Goal: Information Seeking & Learning: Learn about a topic

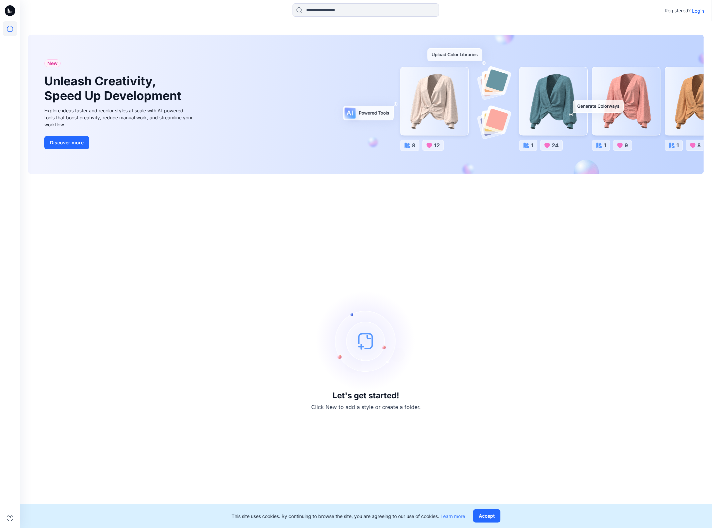
click at [696, 10] on p "Login" at bounding box center [698, 10] width 12 height 7
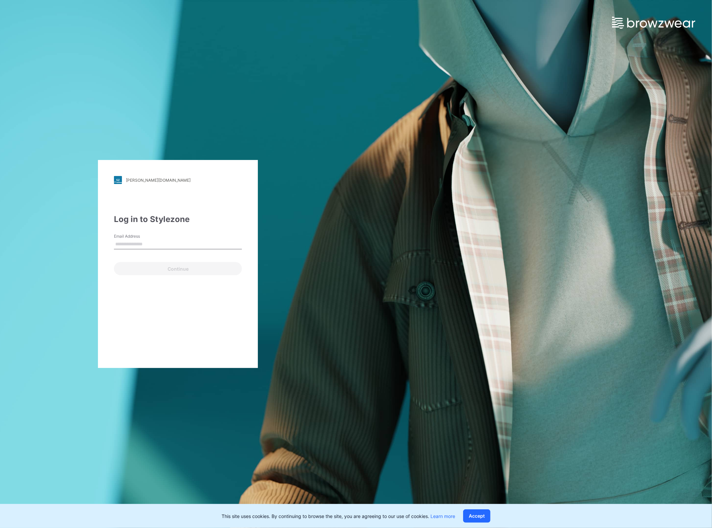
type input "**********"
click at [184, 269] on button "Continue" at bounding box center [178, 268] width 128 height 13
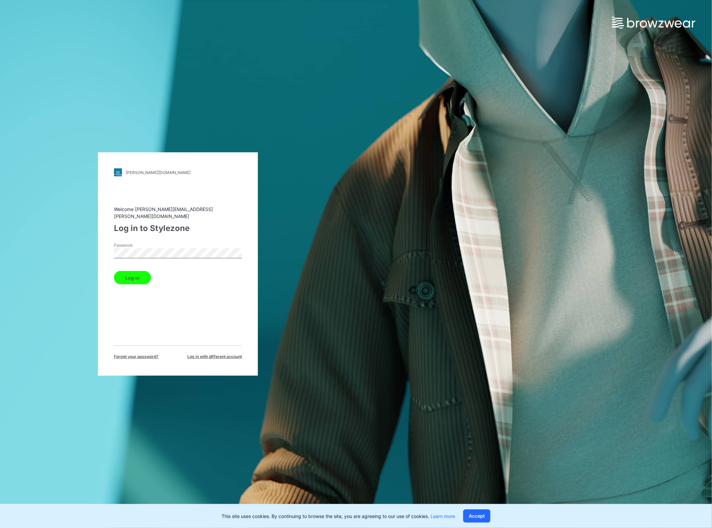
click at [145, 274] on button "Log in" at bounding box center [132, 277] width 37 height 13
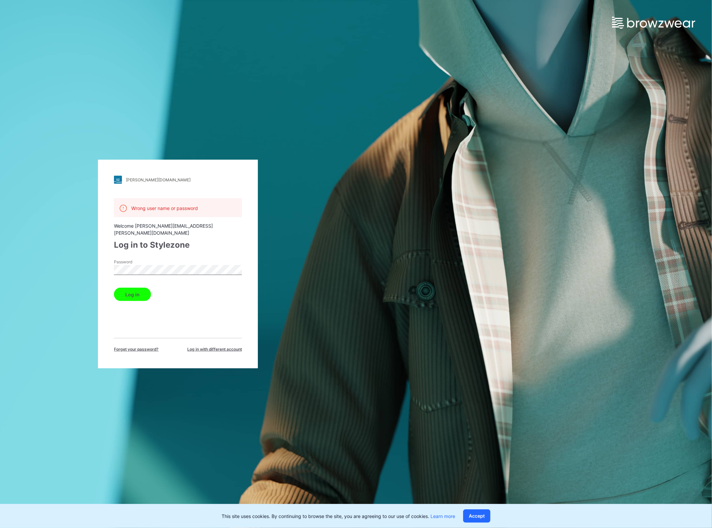
click at [76, 264] on div "[PERSON_NAME][DOMAIN_NAME] Loading... Wrong user name or password Welcome [PERS…" at bounding box center [178, 264] width 356 height 528
click at [114, 287] on button "Log in" at bounding box center [132, 293] width 37 height 13
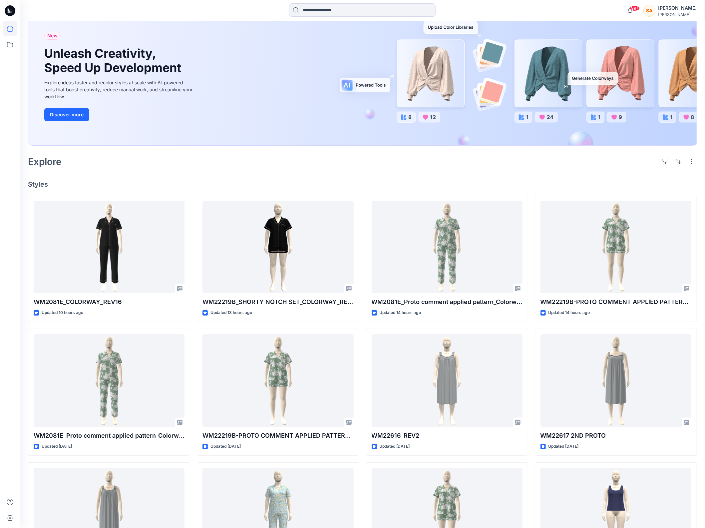
scroll to position [144, 0]
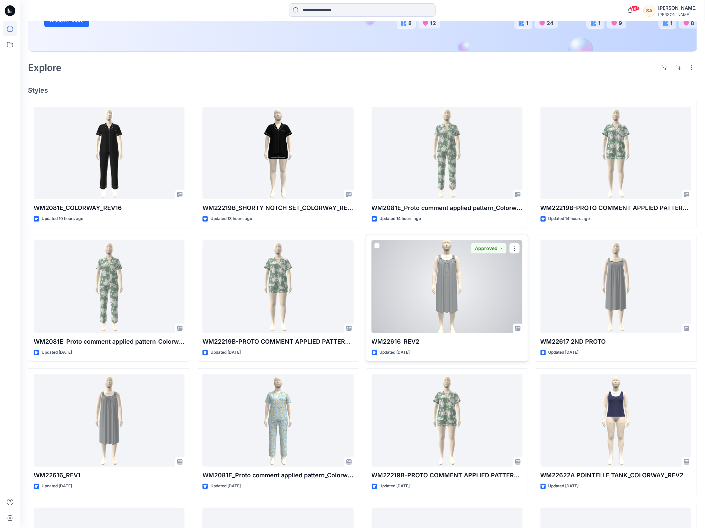
click at [465, 281] on div at bounding box center [447, 286] width 151 height 93
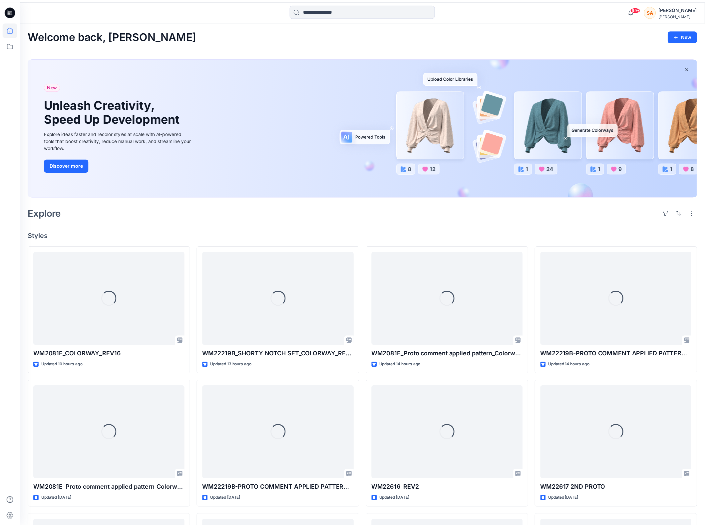
scroll to position [144, 0]
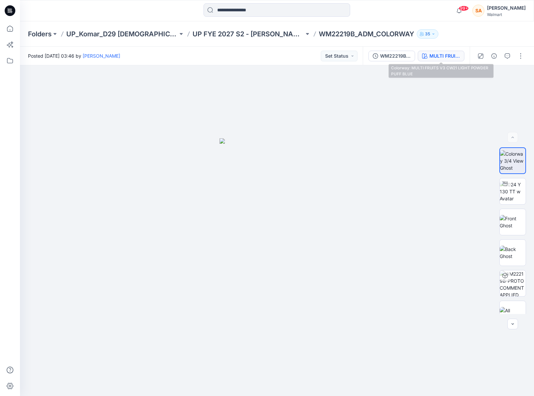
click at [447, 56] on div "MULTI FRUITS V3 CW21 LIGHT POWDER PUFF BLUE" at bounding box center [444, 55] width 31 height 7
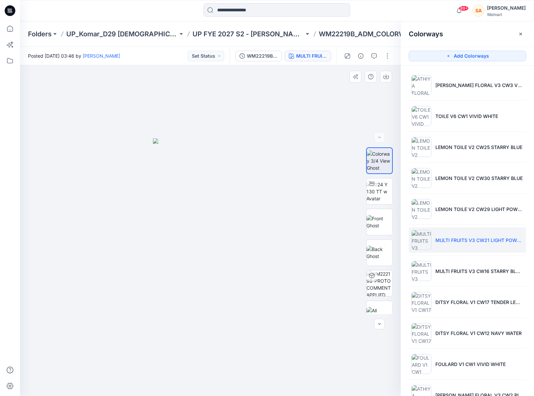
click at [320, 111] on div at bounding box center [210, 230] width 381 height 330
click at [273, 35] on p "UP FYE 2027 S2 - [PERSON_NAME] D29 [DEMOGRAPHIC_DATA] Sleepwear" at bounding box center [248, 33] width 112 height 9
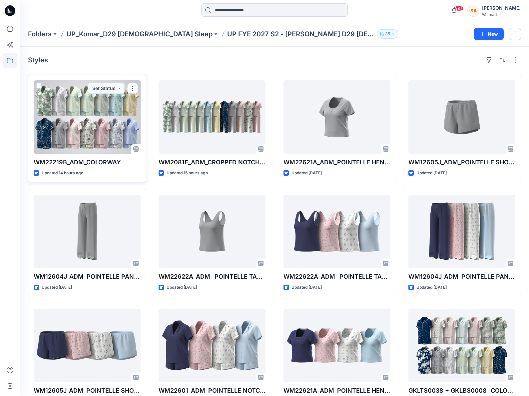
click at [115, 118] on div at bounding box center [87, 116] width 107 height 73
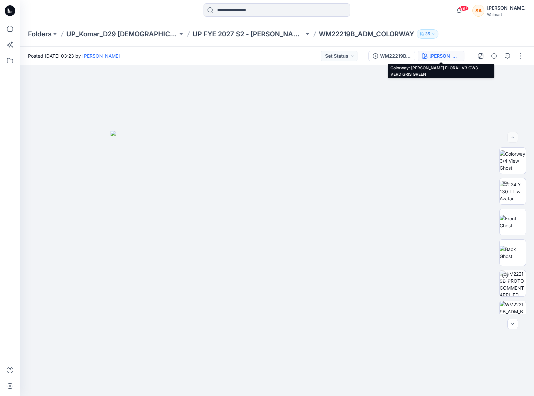
click at [430, 56] on div "[PERSON_NAME] FLORAL V3 CW3 VERDIGRIS GREEN" at bounding box center [444, 55] width 31 height 7
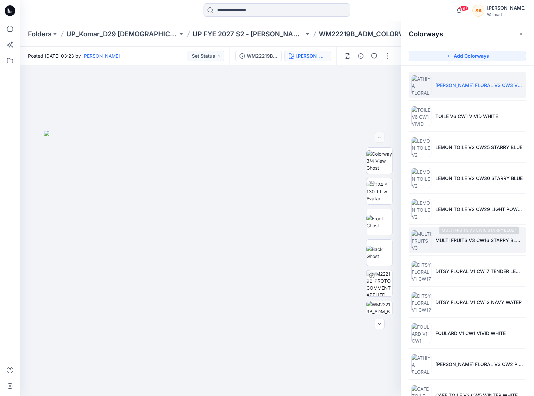
click at [465, 239] on p "MULTI FRUITS V3 CW16 STARRY BLUE 1" at bounding box center [479, 239] width 88 height 7
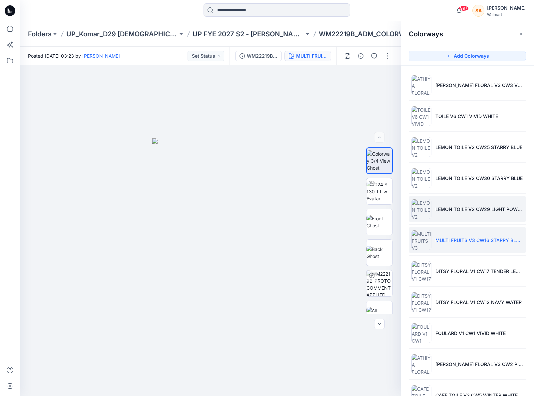
click at [426, 211] on li "LEMON TOILE V2 CW29 LIGHT POWDER PUFF BLUE" at bounding box center [467, 208] width 117 height 25
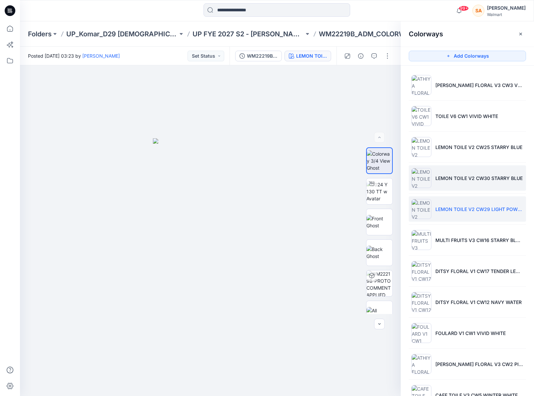
click at [455, 180] on p "LEMON TOILE V2 CW30 STARRY BLUE" at bounding box center [478, 178] width 87 height 7
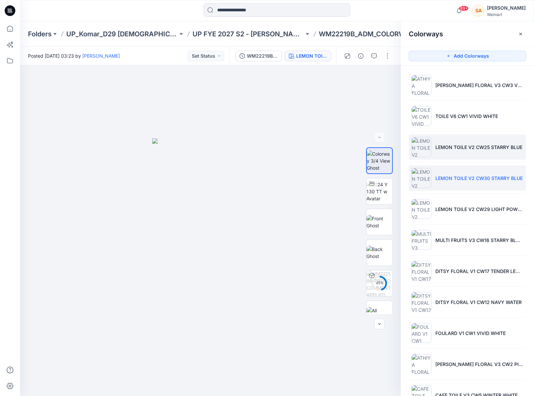
click at [460, 139] on li "LEMON TOILE V2 CW25 STARRY BLUE" at bounding box center [467, 146] width 117 height 25
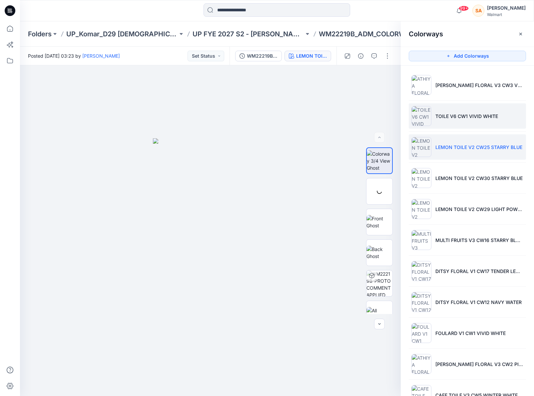
click at [456, 116] on p "TOILE V6 CW1 VIVID WHITE" at bounding box center [466, 116] width 63 height 7
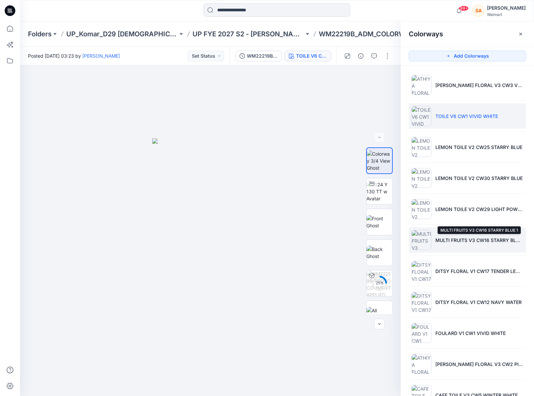
click at [493, 239] on p "MULTI FRUITS V3 CW16 STARRY BLUE 1" at bounding box center [479, 239] width 88 height 7
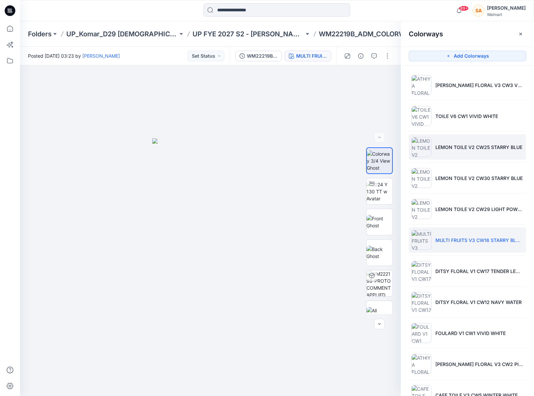
click at [493, 154] on li "LEMON TOILE V2 CW25 STARRY BLUE" at bounding box center [467, 146] width 117 height 25
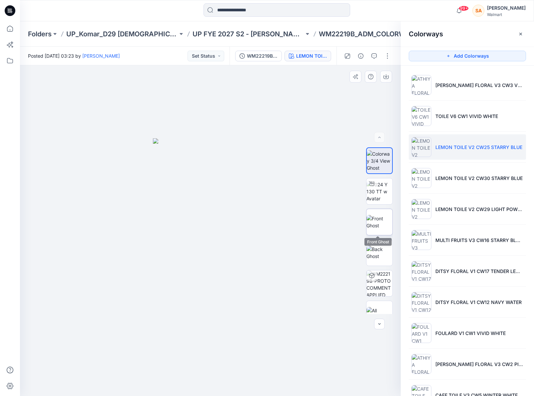
click at [380, 215] on img at bounding box center [379, 222] width 26 height 14
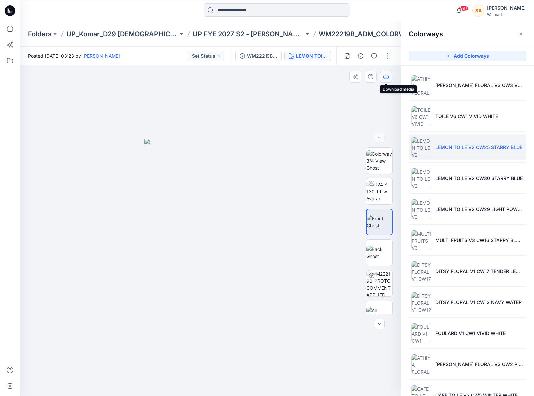
click at [387, 78] on icon "button" at bounding box center [385, 77] width 5 height 4
click at [486, 176] on p "LEMON TOILE V2 CW30 STARRY BLUE" at bounding box center [478, 178] width 87 height 7
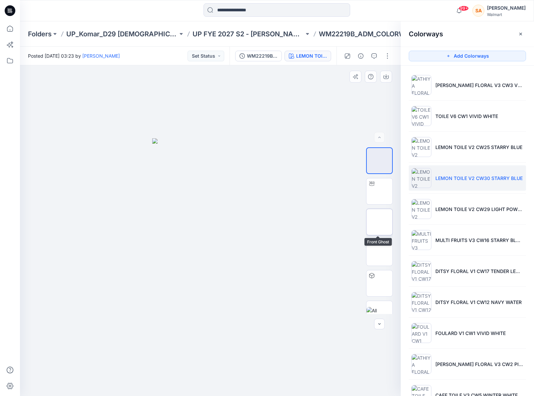
click at [368, 216] on img at bounding box center [379, 222] width 26 height 14
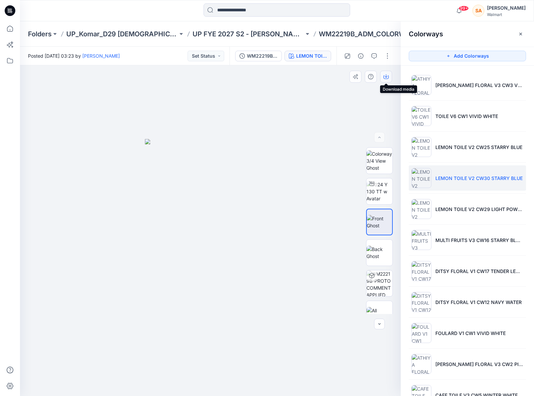
click at [384, 77] on icon "button" at bounding box center [385, 76] width 5 height 5
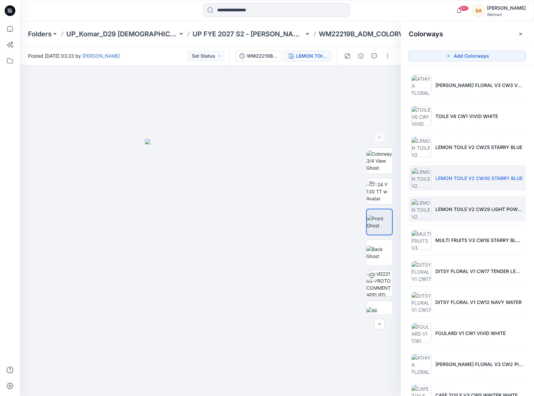
click at [461, 213] on li "LEMON TOILE V2 CW29 LIGHT POWDER PUFF BLUE" at bounding box center [467, 208] width 117 height 25
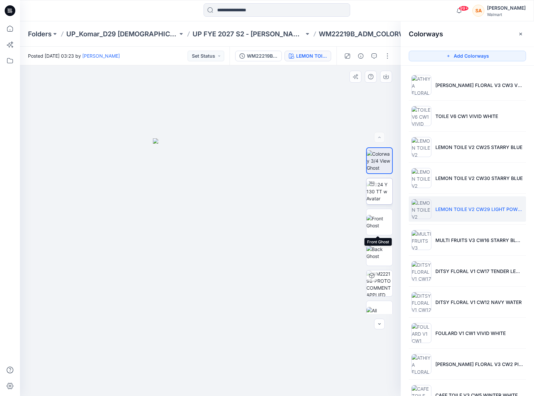
drag, startPoint x: 383, startPoint y: 214, endPoint x: 387, endPoint y: 191, distance: 23.0
click at [383, 215] on img at bounding box center [379, 222] width 26 height 14
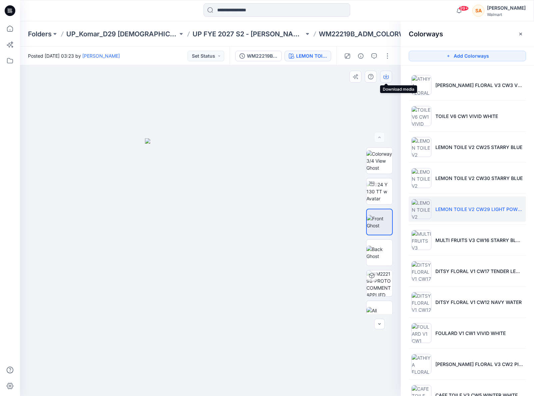
click at [390, 76] on button "button" at bounding box center [386, 77] width 12 height 12
click at [515, 29] on div "Colorways" at bounding box center [467, 33] width 133 height 25
drag, startPoint x: 521, startPoint y: 32, endPoint x: 503, endPoint y: 38, distance: 19.2
click at [521, 32] on icon "button" at bounding box center [520, 33] width 5 height 5
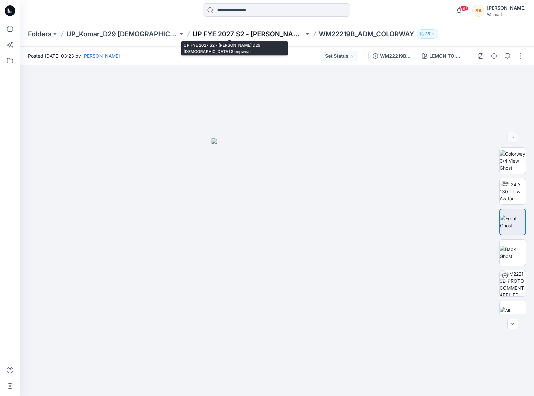
click at [229, 33] on p "UP FYE 2027 S2 - [PERSON_NAME] D29 [DEMOGRAPHIC_DATA] Sleepwear" at bounding box center [248, 33] width 112 height 9
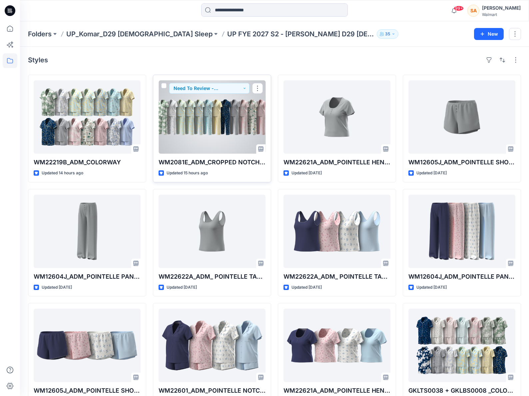
click at [246, 127] on div at bounding box center [212, 116] width 107 height 73
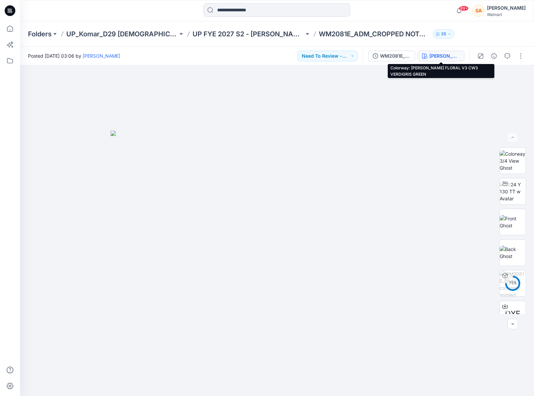
click at [448, 58] on div "[PERSON_NAME] FLORAL V3 CW3 VERDIGRIS GREEN" at bounding box center [444, 55] width 31 height 7
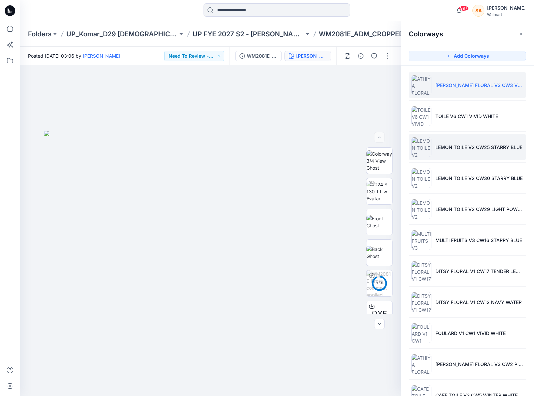
click at [475, 153] on li "LEMON TOILE V2 CW25 STARRY BLUE" at bounding box center [467, 146] width 117 height 25
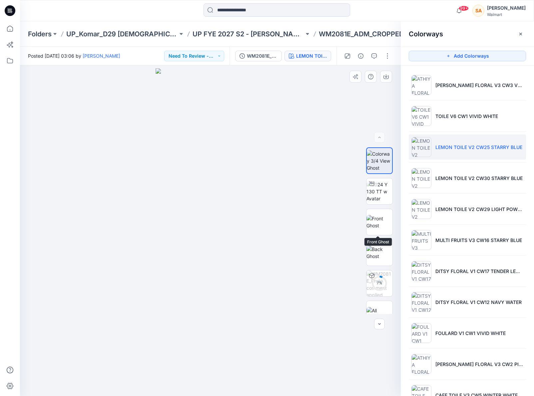
drag, startPoint x: 374, startPoint y: 216, endPoint x: 383, endPoint y: 174, distance: 42.7
click at [373, 215] on img at bounding box center [379, 222] width 26 height 14
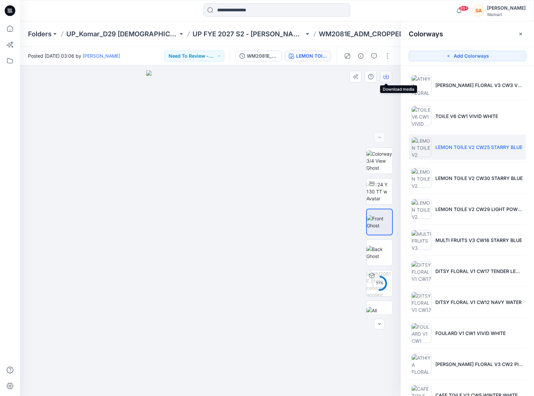
click at [389, 76] on button "button" at bounding box center [386, 77] width 12 height 12
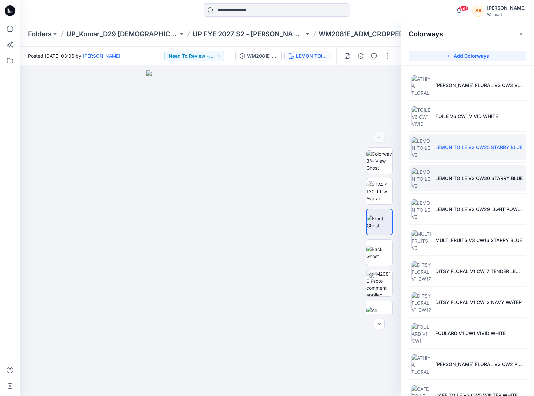
click at [463, 182] on li "LEMON TOILE V2 CW30 STARRY BLUE" at bounding box center [467, 177] width 117 height 25
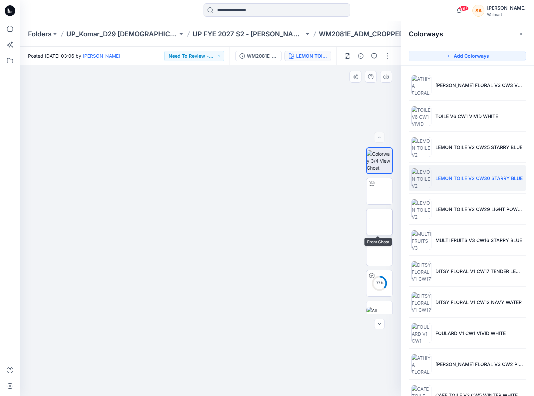
click at [381, 225] on img at bounding box center [379, 222] width 26 height 14
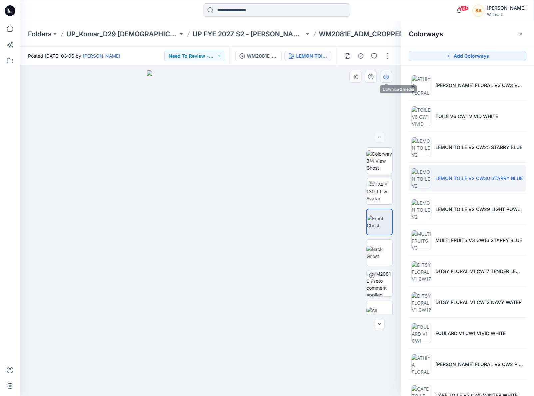
click at [386, 75] on icon "button" at bounding box center [386, 75] width 3 height 3
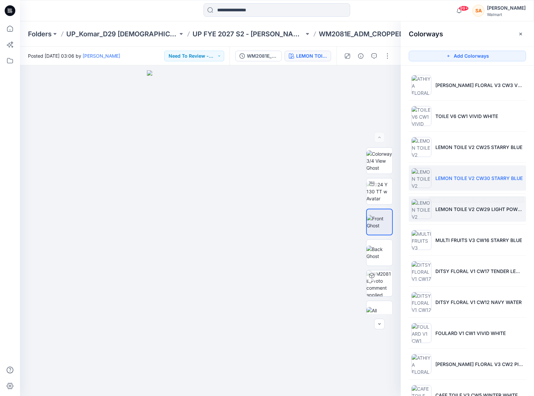
drag, startPoint x: 457, startPoint y: 207, endPoint x: 433, endPoint y: 213, distance: 24.7
click at [457, 207] on p "LEMON TOILE V2 CW29 LIGHT POWDER PUFF BLUE" at bounding box center [479, 208] width 88 height 7
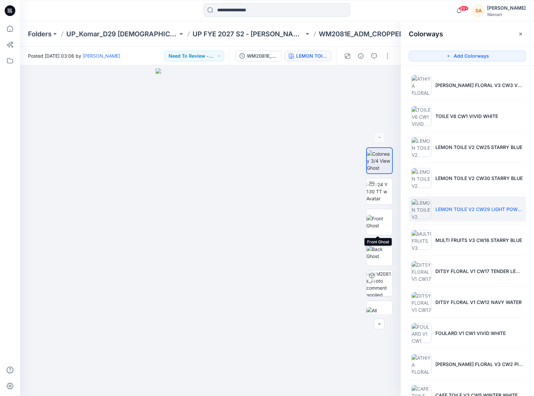
click at [369, 218] on img at bounding box center [379, 222] width 26 height 14
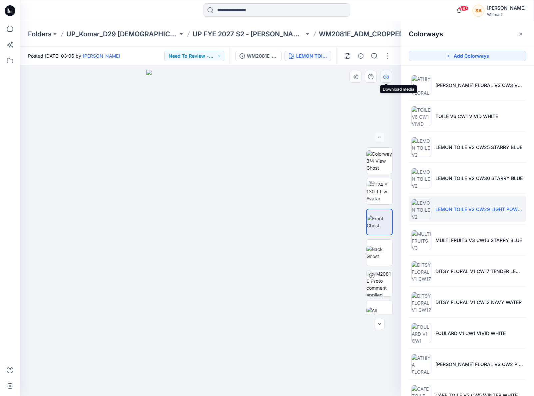
click at [389, 76] on button "button" at bounding box center [386, 77] width 12 height 12
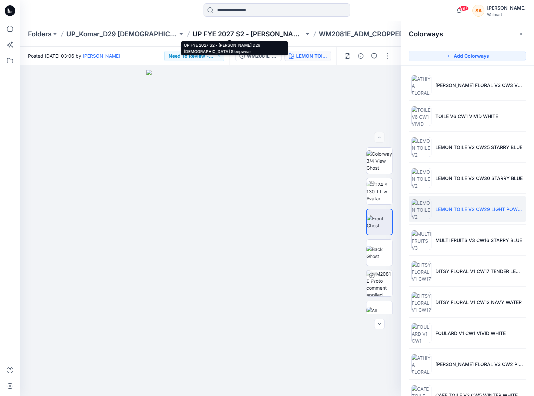
click at [235, 32] on p "UP FYE 2027 S2 - [PERSON_NAME] D29 [DEMOGRAPHIC_DATA] Sleepwear" at bounding box center [248, 33] width 112 height 9
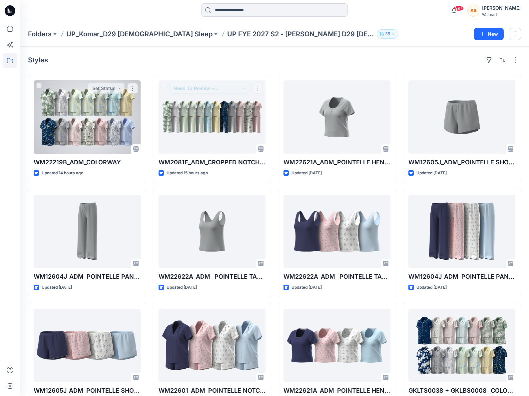
click at [92, 121] on div at bounding box center [87, 116] width 107 height 73
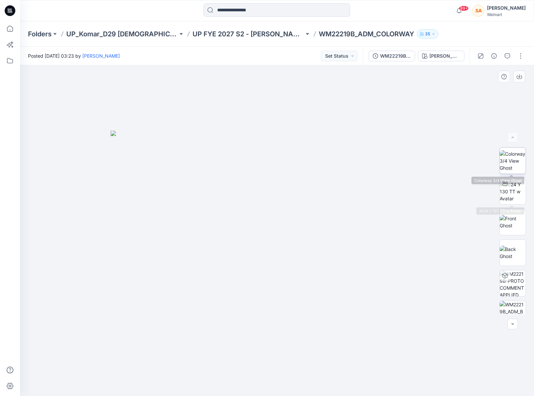
click at [506, 158] on img at bounding box center [513, 160] width 26 height 21
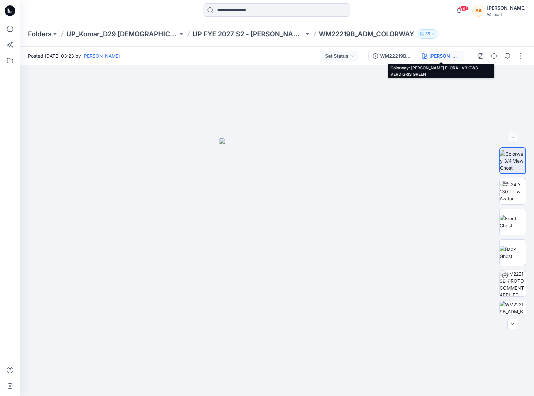
click at [437, 54] on div "[PERSON_NAME] FLORAL V3 CW3 VERDIGRIS GREEN" at bounding box center [444, 55] width 31 height 7
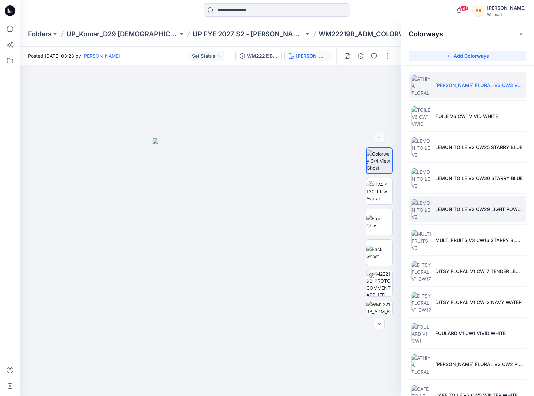
click at [462, 199] on li "LEMON TOILE V2 CW29 LIGHT POWDER PUFF BLUE" at bounding box center [467, 208] width 117 height 25
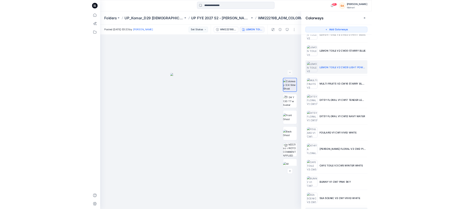
scroll to position [25, 0]
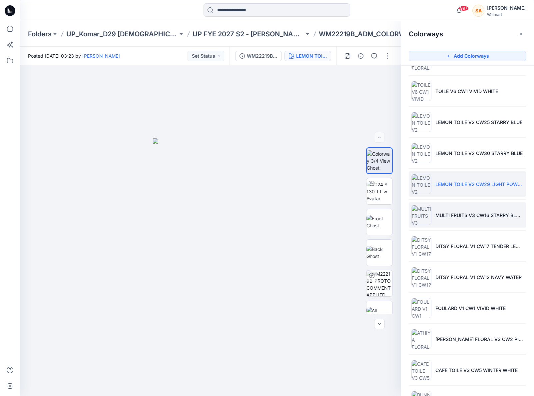
click at [455, 222] on li "MULTI FRUITS V3 CW16 STARRY BLUE 1" at bounding box center [467, 214] width 117 height 25
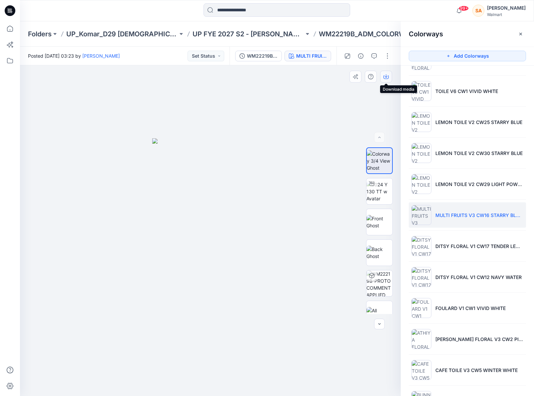
click at [386, 76] on icon "button" at bounding box center [385, 76] width 5 height 5
